Goal: Task Accomplishment & Management: Use online tool/utility

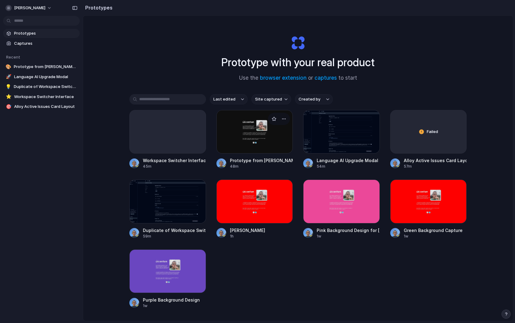
click at [265, 149] on div at bounding box center [254, 132] width 77 height 44
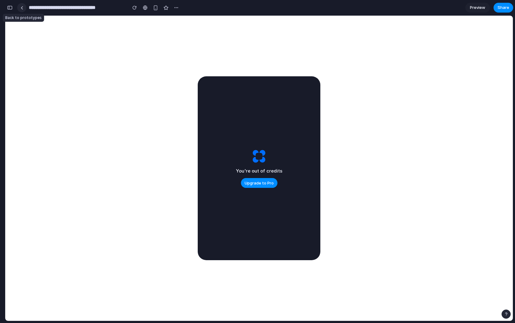
click at [21, 10] on link at bounding box center [21, 7] width 9 height 9
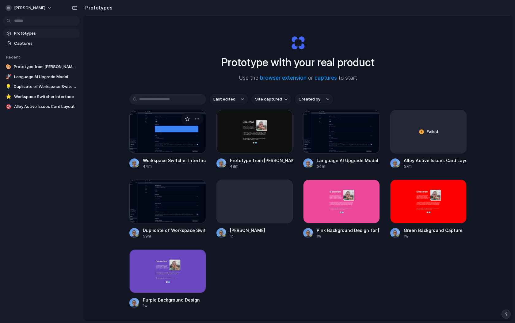
click at [150, 133] on div at bounding box center [167, 132] width 77 height 44
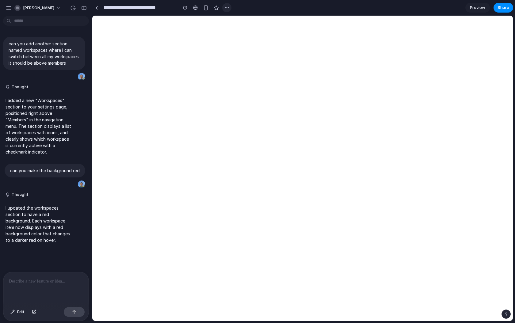
click at [227, 9] on div "button" at bounding box center [226, 7] width 5 height 5
click at [234, 16] on li "Duplicate" at bounding box center [241, 21] width 35 height 10
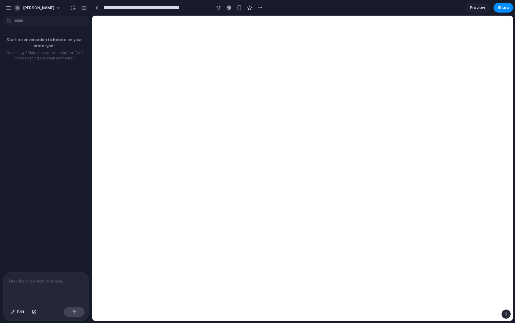
click at [69, 283] on p at bounding box center [46, 281] width 74 height 7
click at [98, 6] on div at bounding box center [96, 7] width 3 height 3
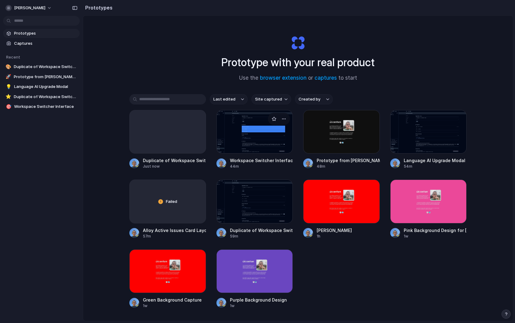
click at [239, 132] on div at bounding box center [254, 132] width 77 height 44
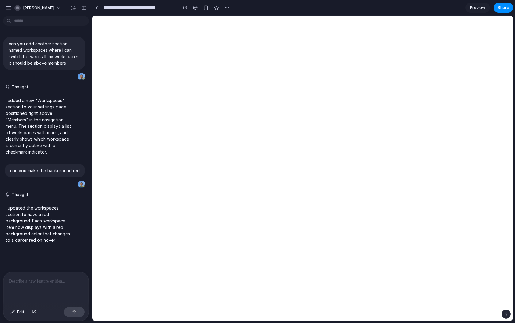
click at [40, 283] on p at bounding box center [46, 281] width 74 height 7
